Goal: Communication & Community: Participate in discussion

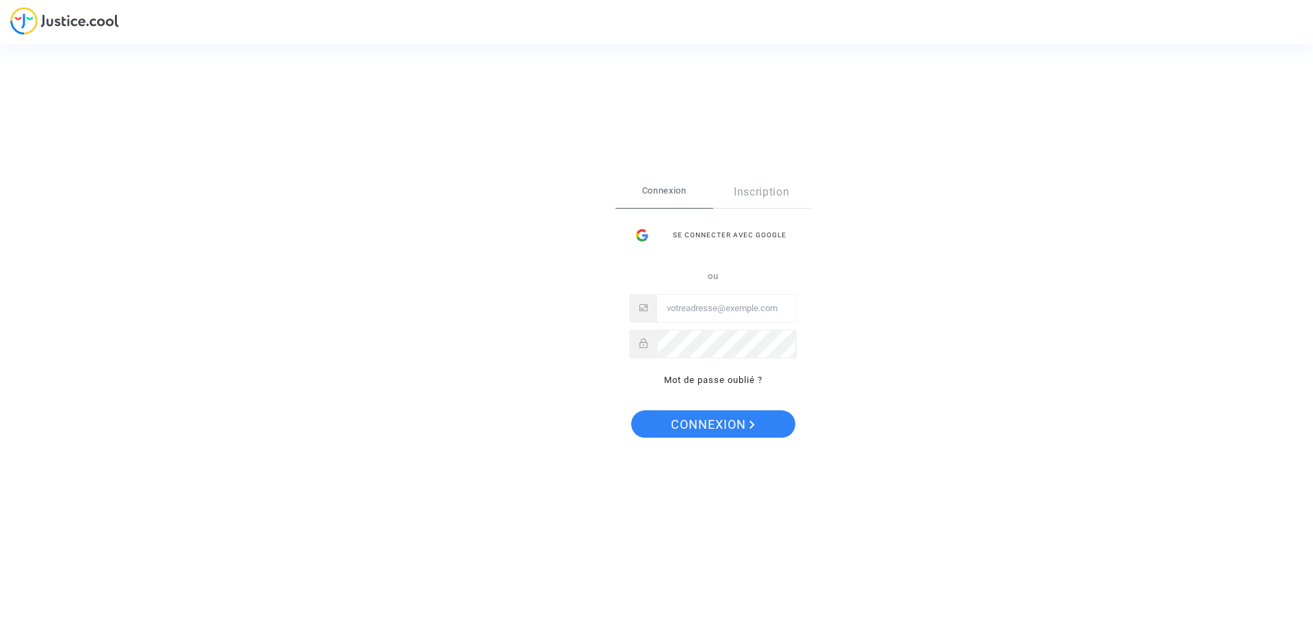
type input "arsene.francois@outlook.com"
click at [714, 435] on span "Connexion" at bounding box center [713, 424] width 84 height 29
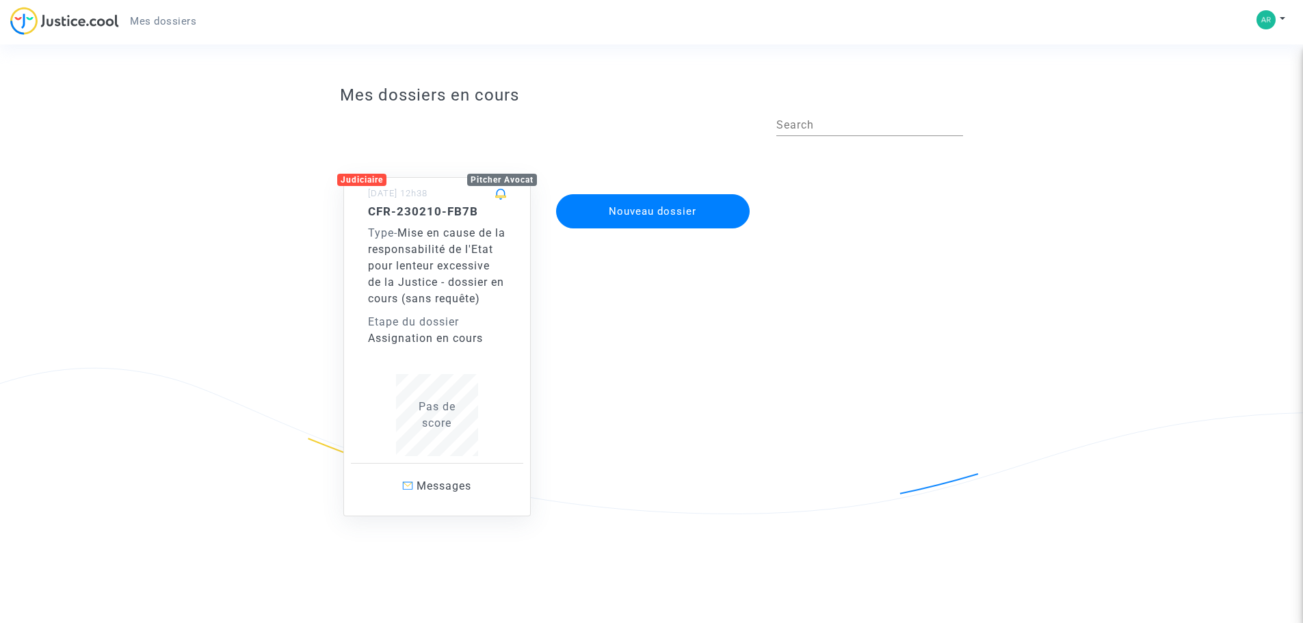
click at [397, 228] on span "Type -" at bounding box center [382, 232] width 29 height 13
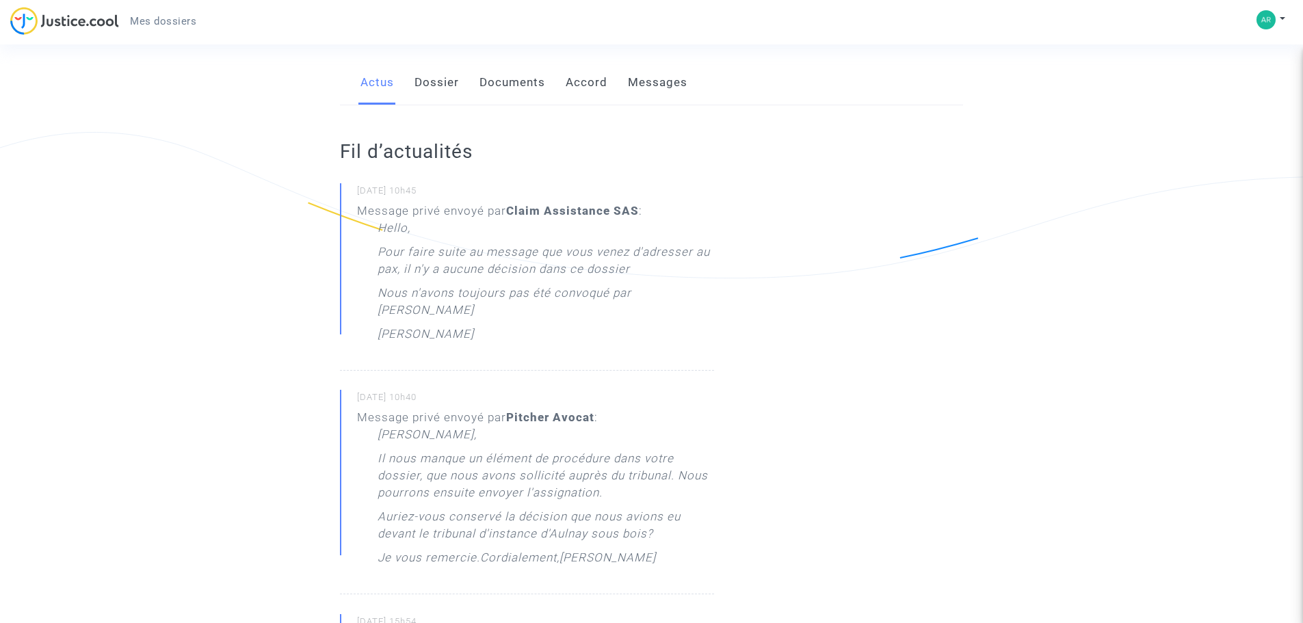
scroll to position [205, 0]
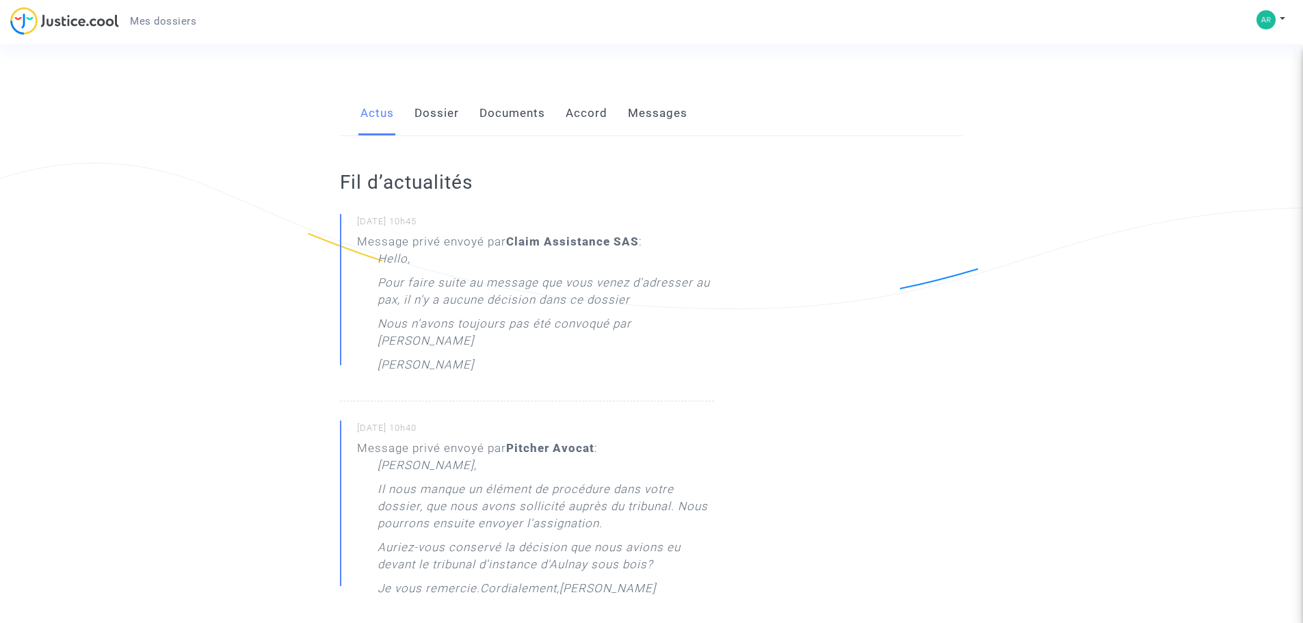
click at [650, 102] on link "Messages" at bounding box center [658, 113] width 60 height 45
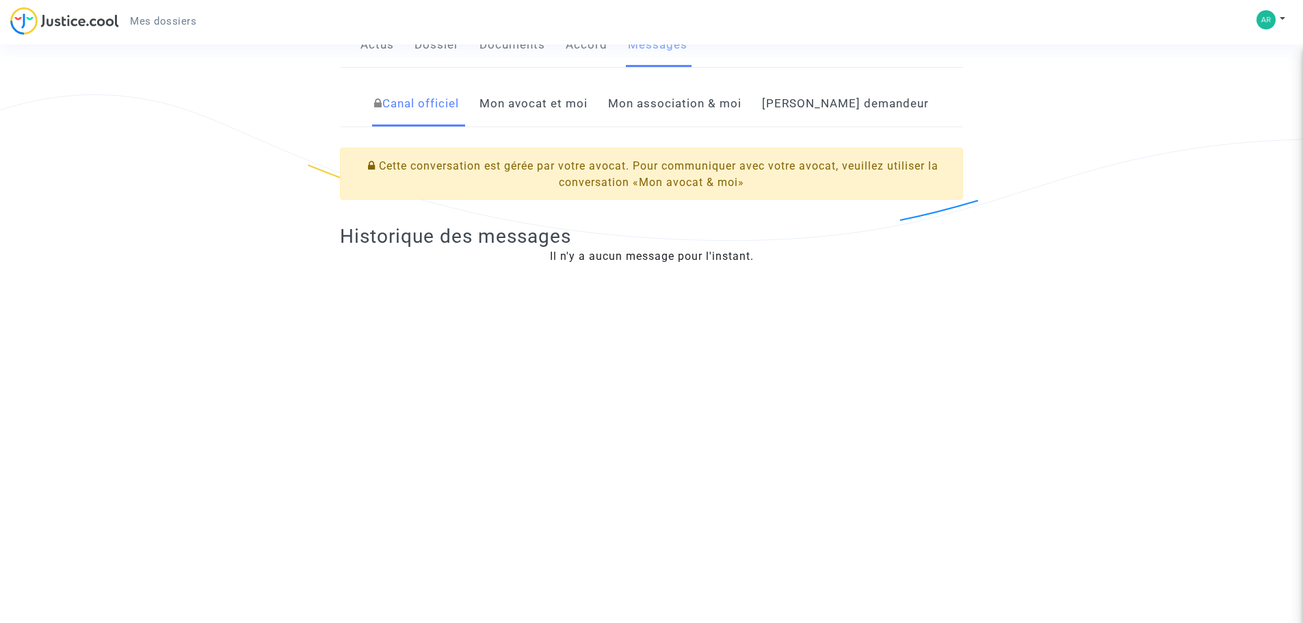
scroll to position [205, 0]
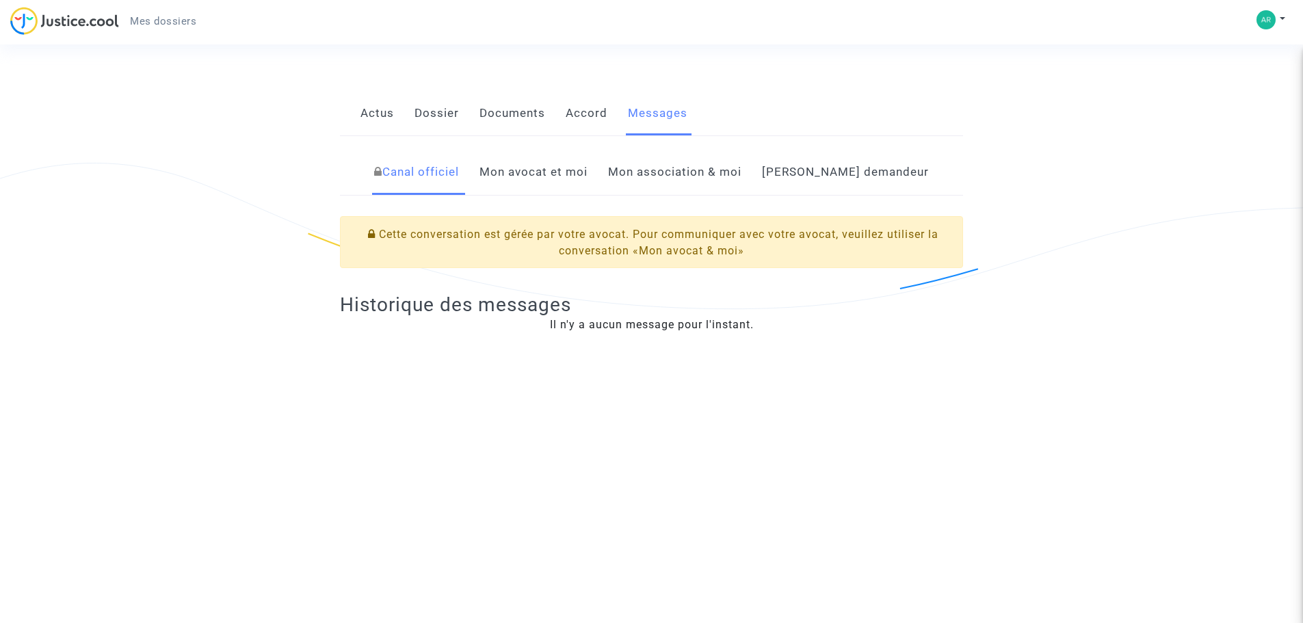
click at [557, 171] on link "Mon avocat et moi" at bounding box center [533, 172] width 108 height 45
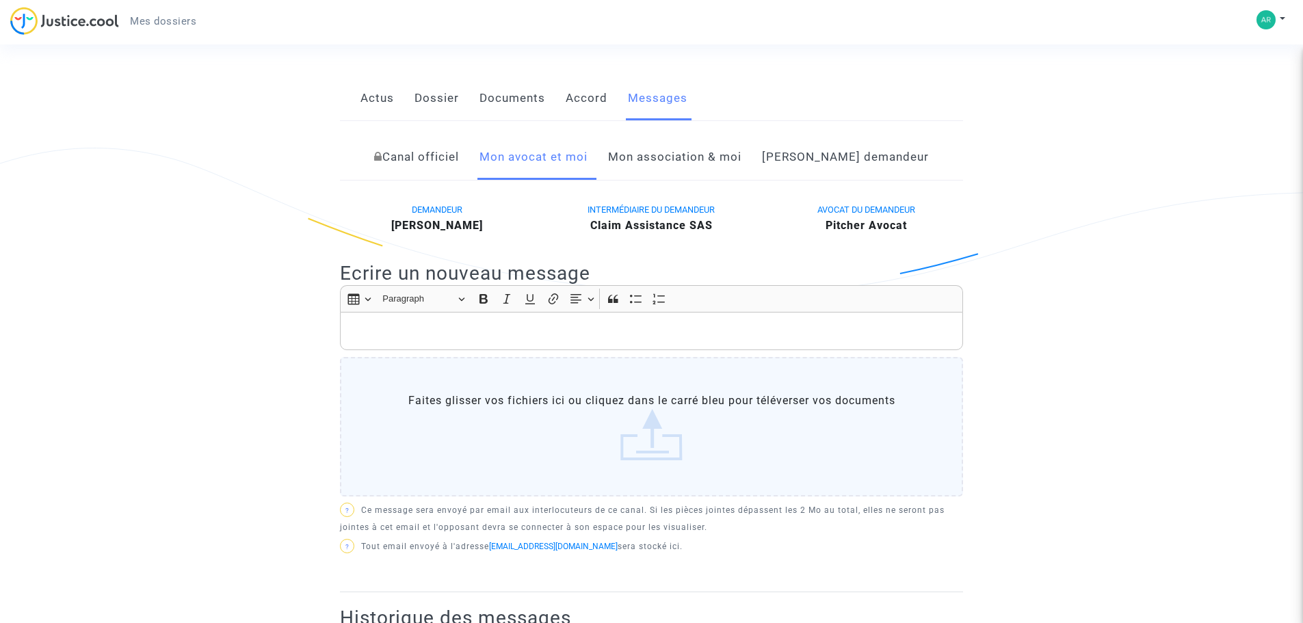
scroll to position [205, 0]
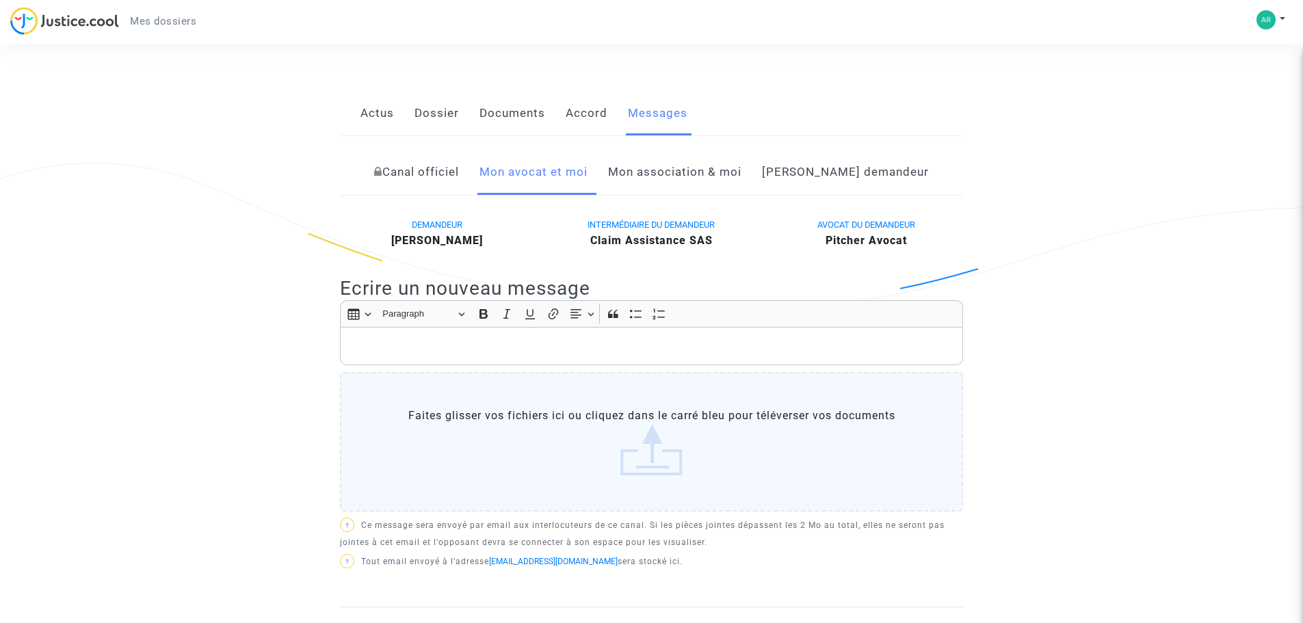
click at [691, 172] on link "Mon association & moi" at bounding box center [674, 172] width 133 height 45
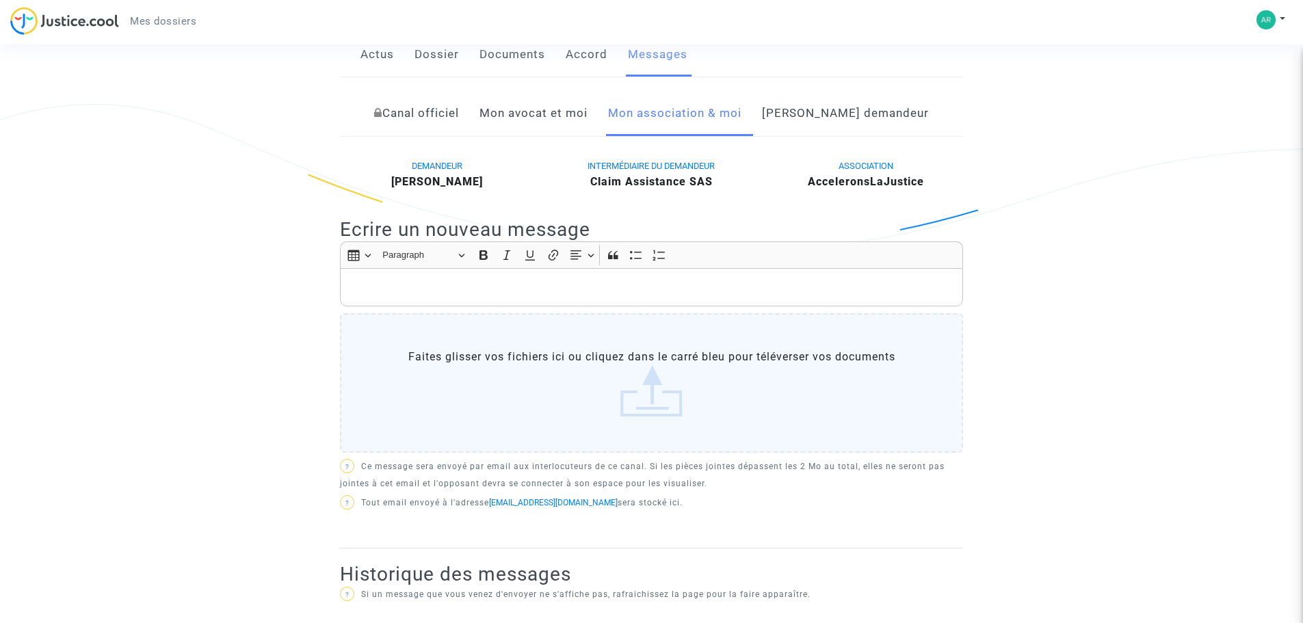
scroll to position [249, 0]
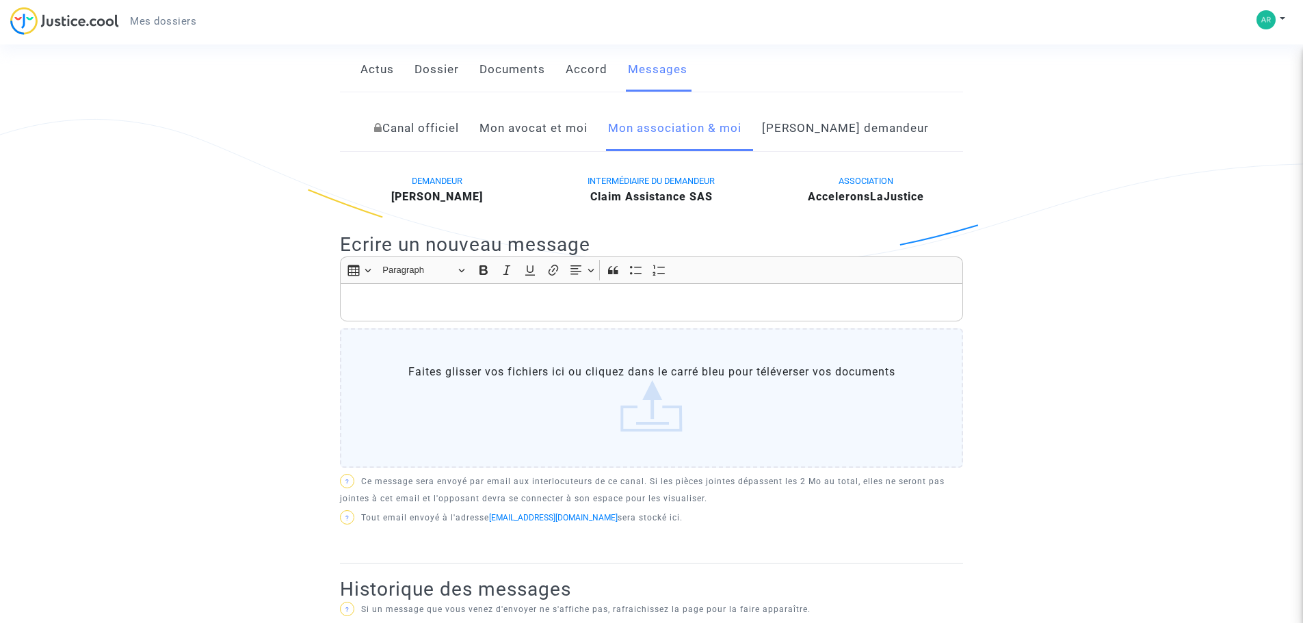
click at [839, 128] on link "[PERSON_NAME] demandeur" at bounding box center [845, 128] width 167 height 45
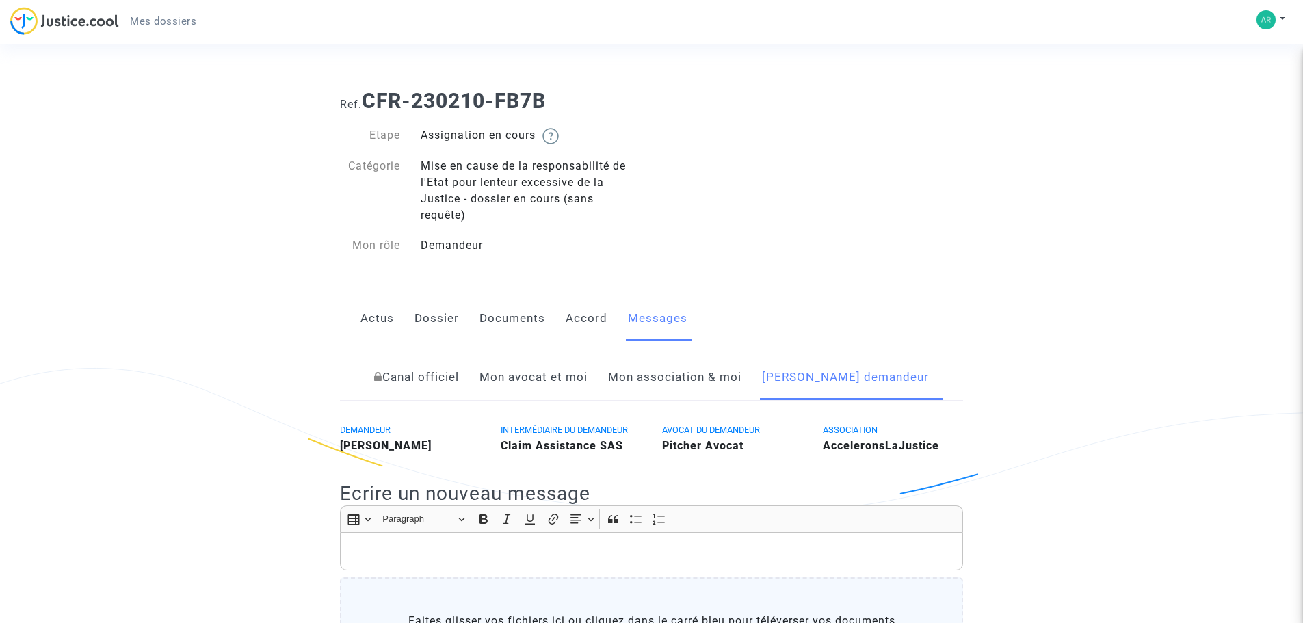
click at [376, 321] on link "Actus" at bounding box center [377, 318] width 34 height 45
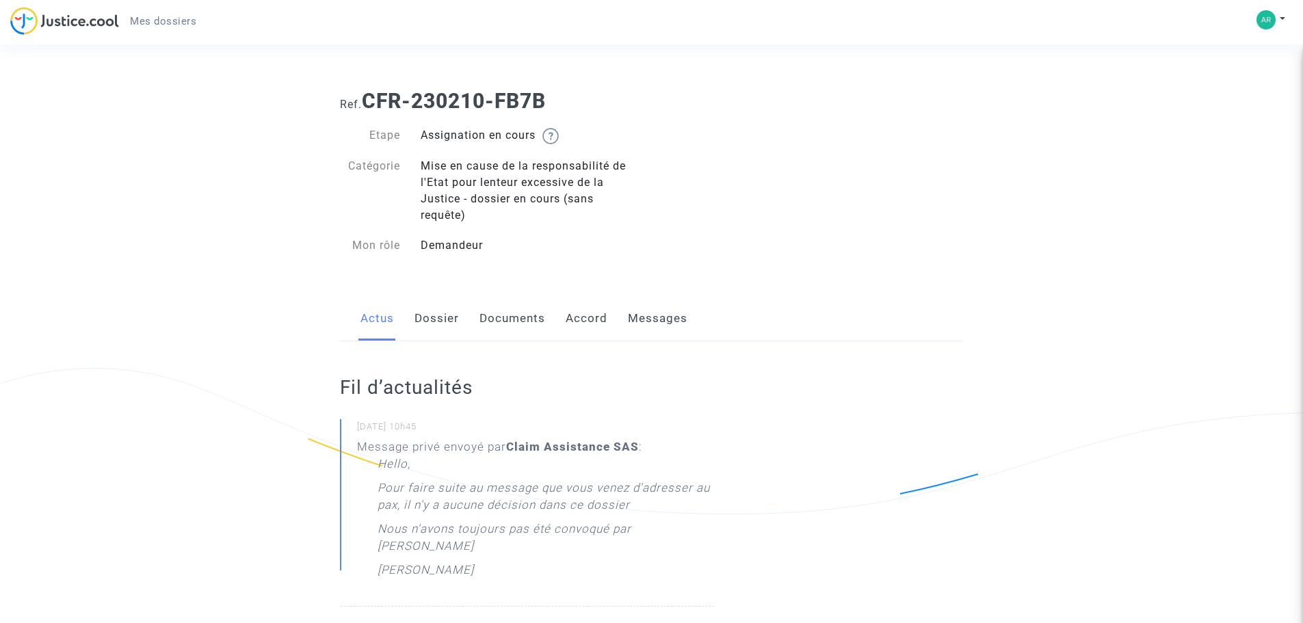
scroll to position [205, 0]
